Goal: Transaction & Acquisition: Subscribe to service/newsletter

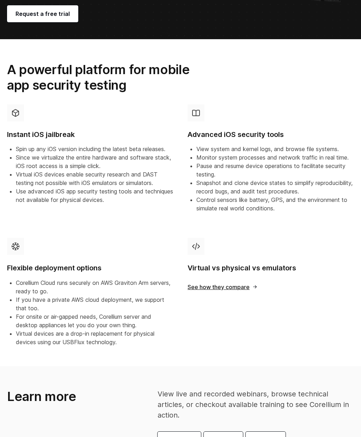
scroll to position [174, 0]
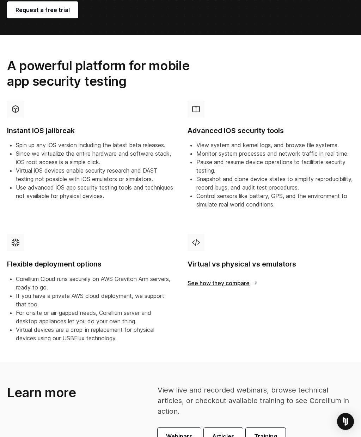
click at [246, 287] on div "Virtual vs physical vs emulators See how they compare" at bounding box center [271, 262] width 166 height 57
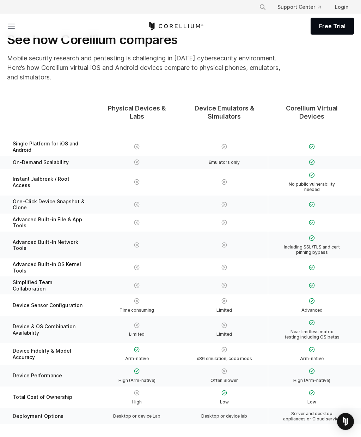
scroll to position [10, 0]
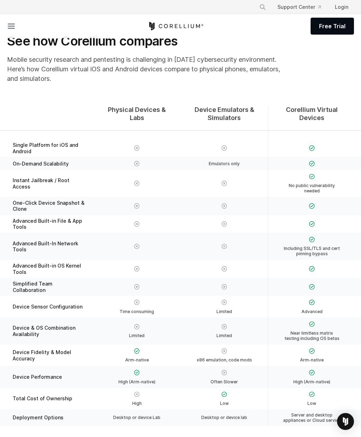
click at [331, 28] on span "Free Trial" at bounding box center [332, 26] width 26 height 8
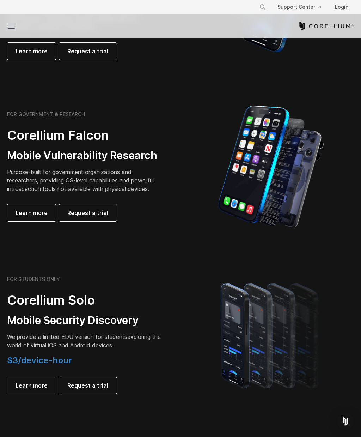
scroll to position [228, 0]
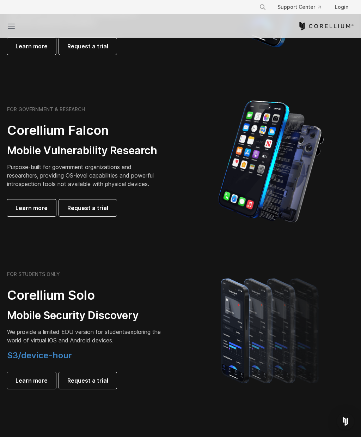
click at [101, 211] on span "Request a trial" at bounding box center [87, 208] width 41 height 8
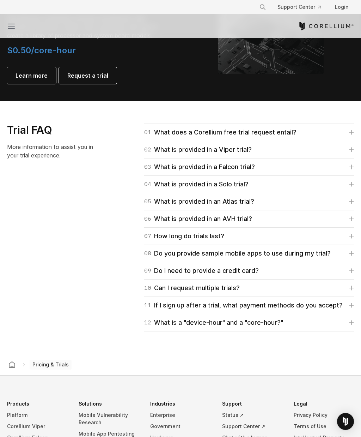
scroll to position [868, 0]
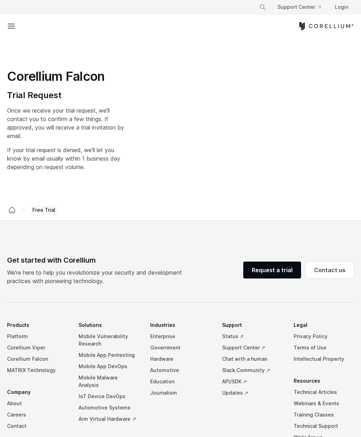
select select "**"
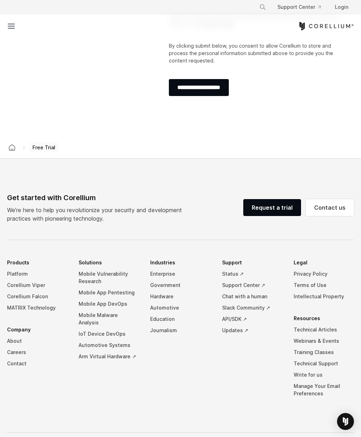
scroll to position [269, 0]
